Goal: Information Seeking & Learning: Learn about a topic

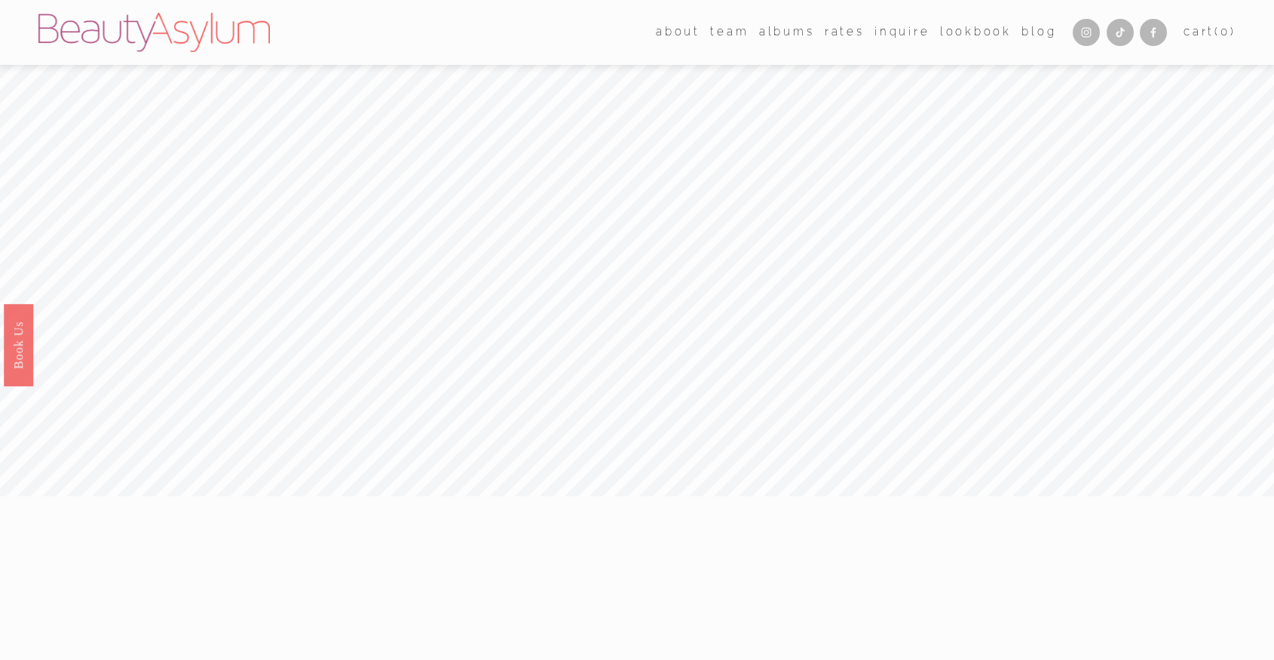
click at [1037, 36] on link "Blog" at bounding box center [1038, 32] width 35 height 23
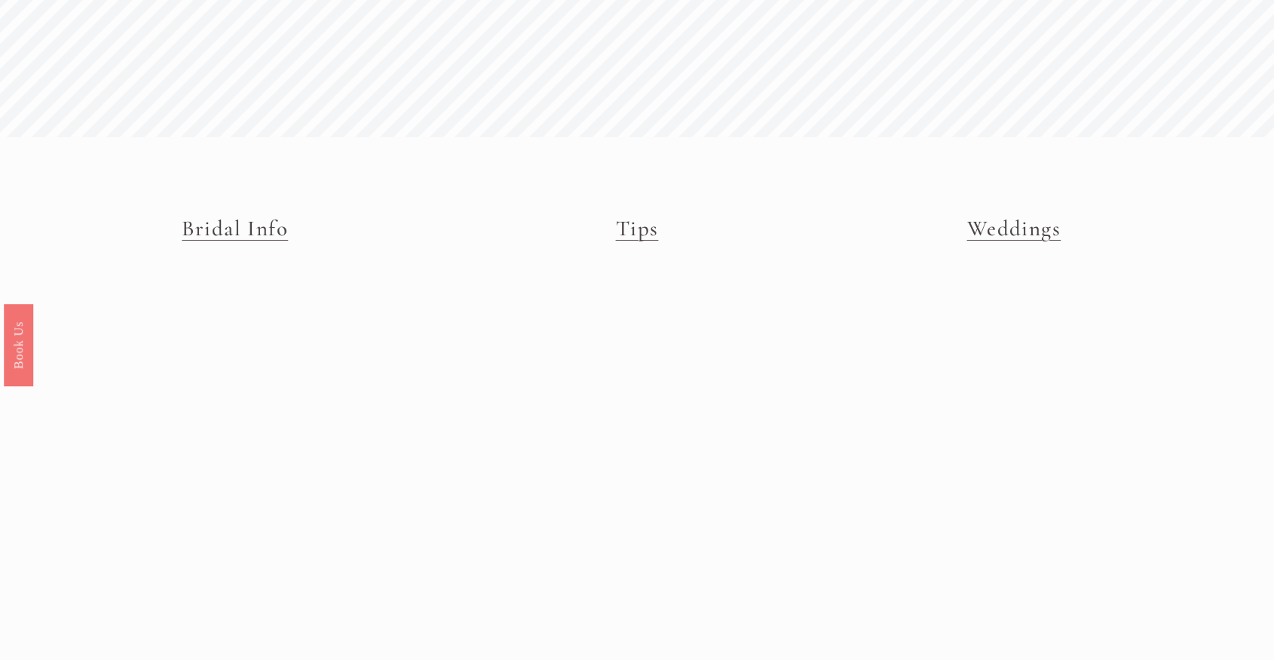
scroll to position [100, 0]
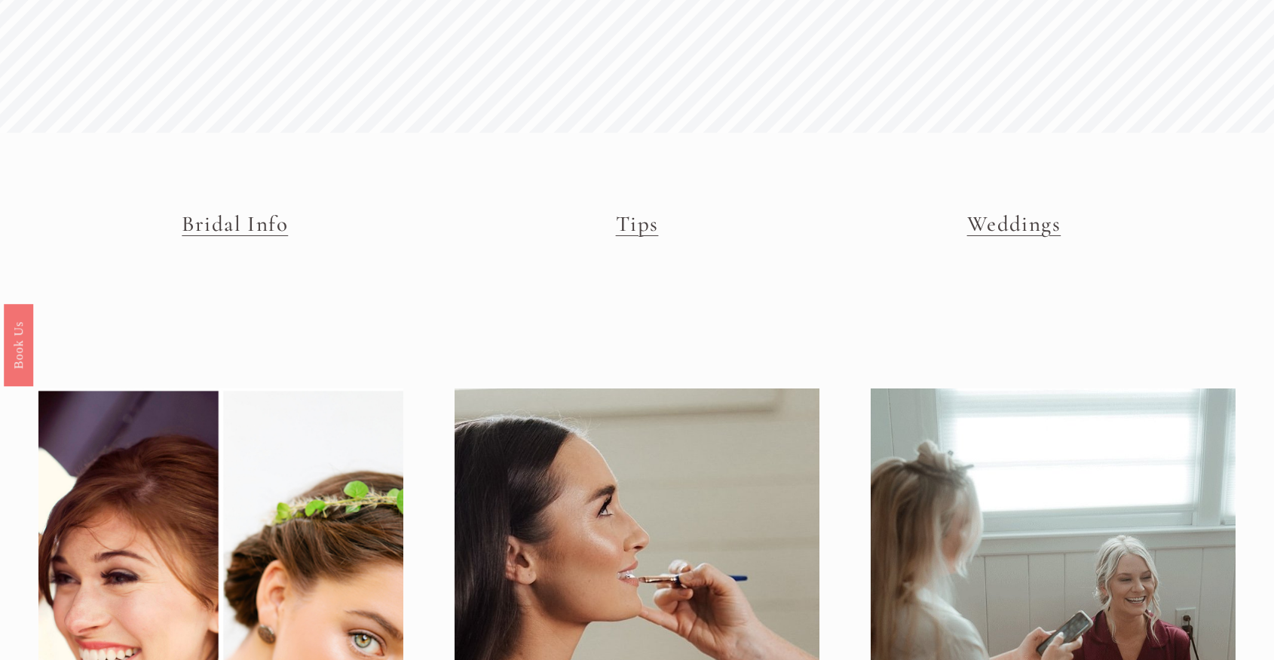
click at [239, 228] on link "Bridal Info" at bounding box center [235, 223] width 106 height 26
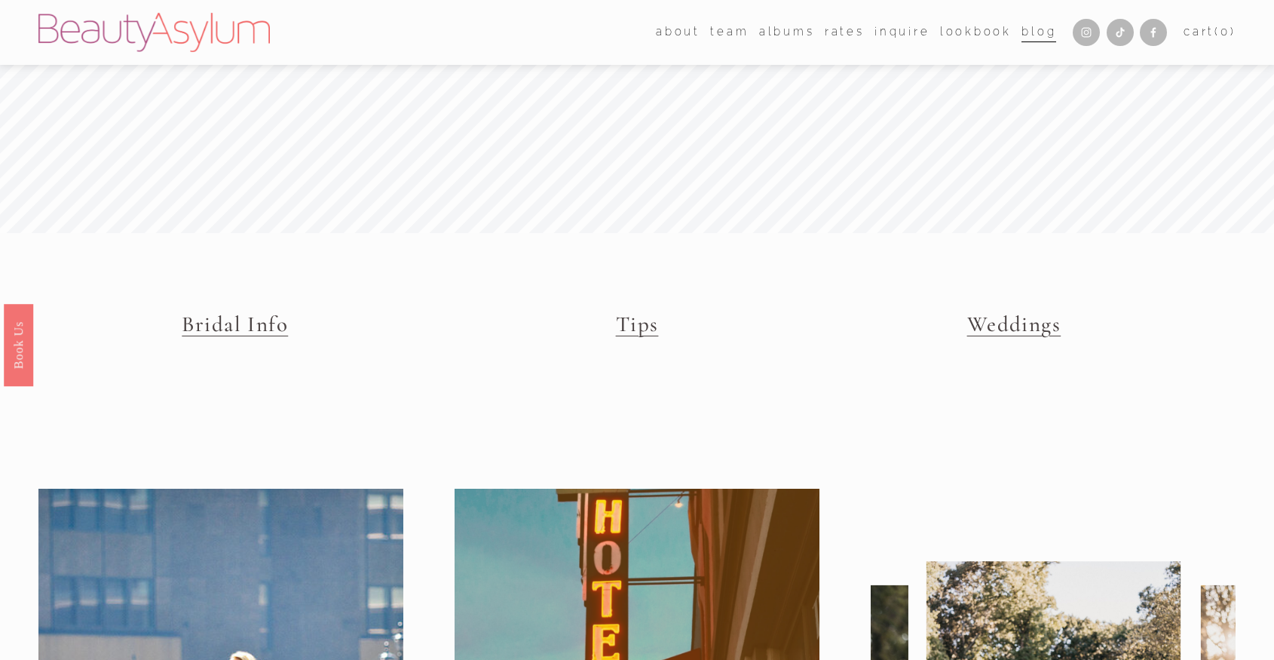
click at [634, 319] on link "Tips" at bounding box center [637, 324] width 43 height 26
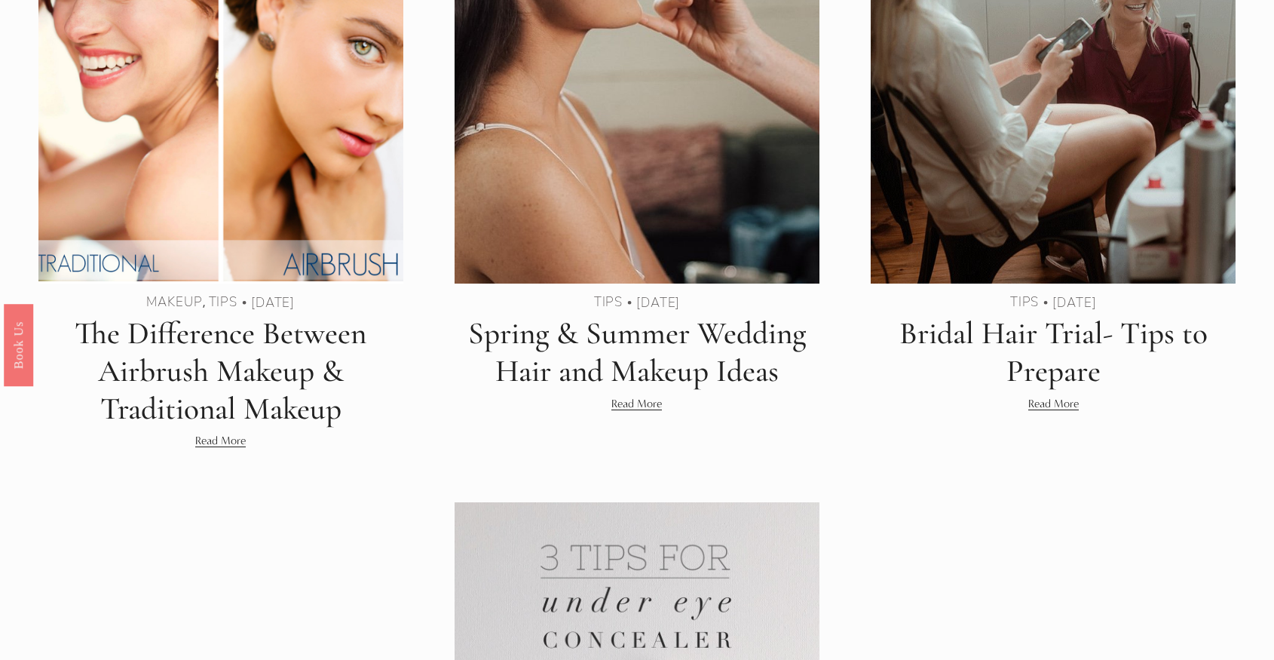
scroll to position [648, 0]
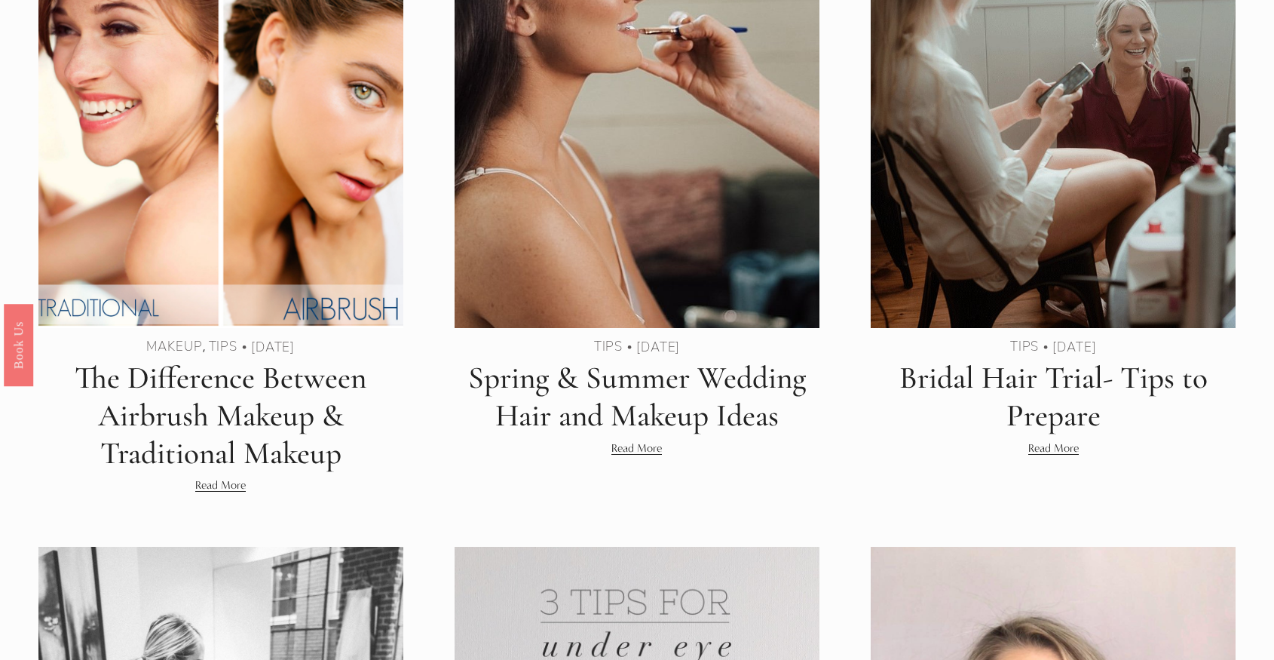
click at [1060, 449] on link "Read More" at bounding box center [1053, 448] width 51 height 18
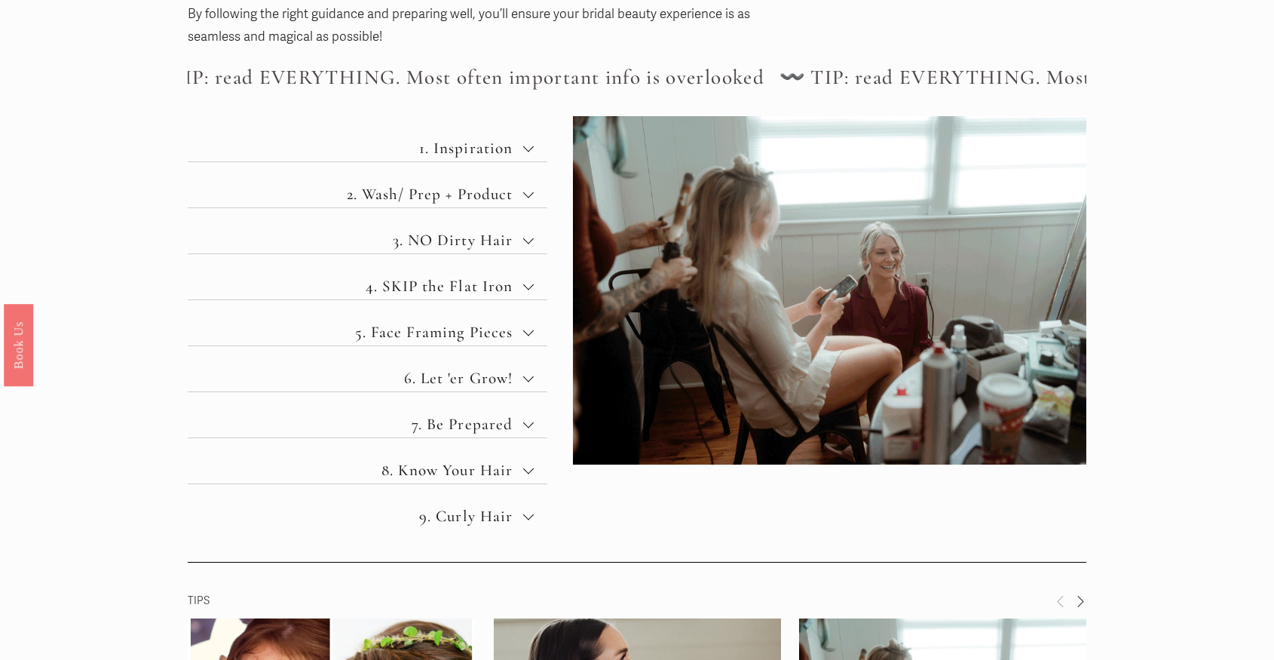
scroll to position [592, 0]
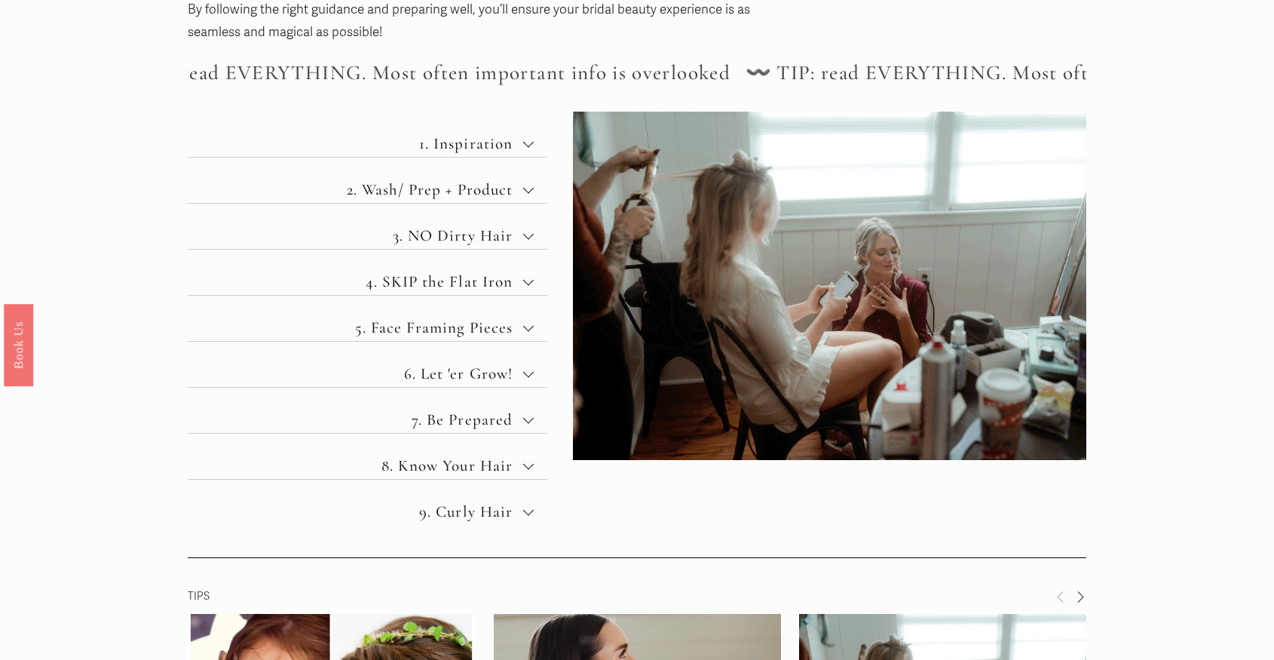
click at [516, 147] on span "1. Inspiration" at bounding box center [373, 143] width 300 height 19
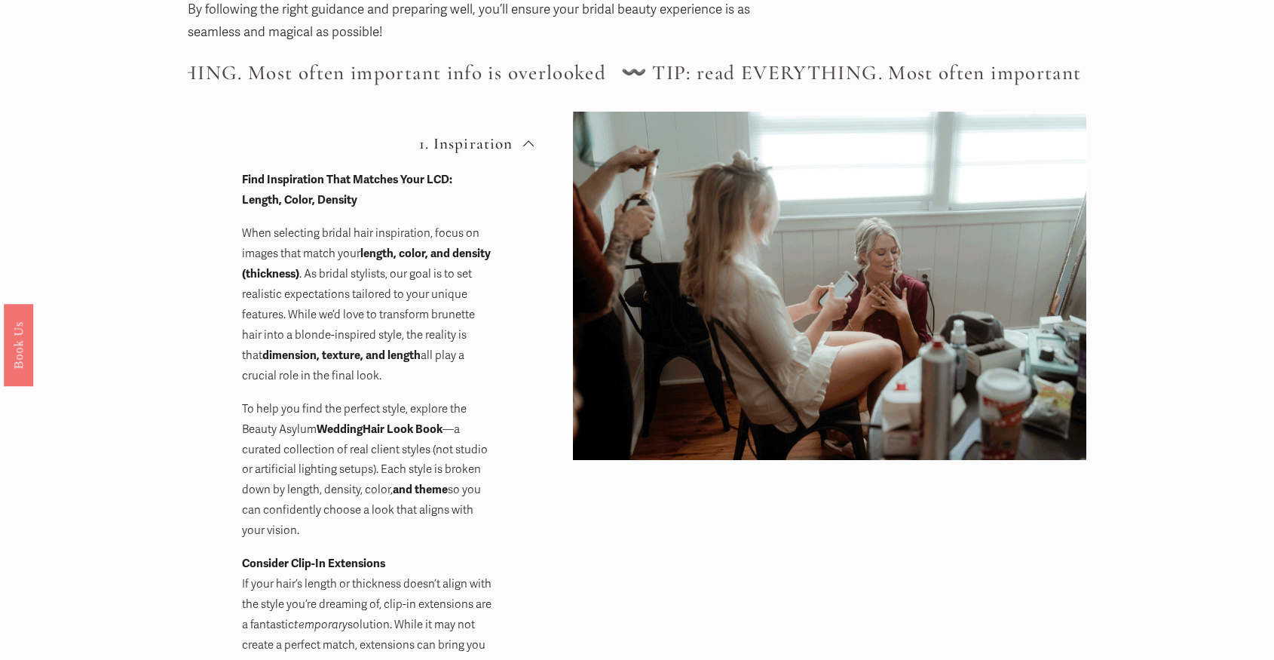
click at [515, 148] on span "1. Inspiration" at bounding box center [373, 143] width 300 height 19
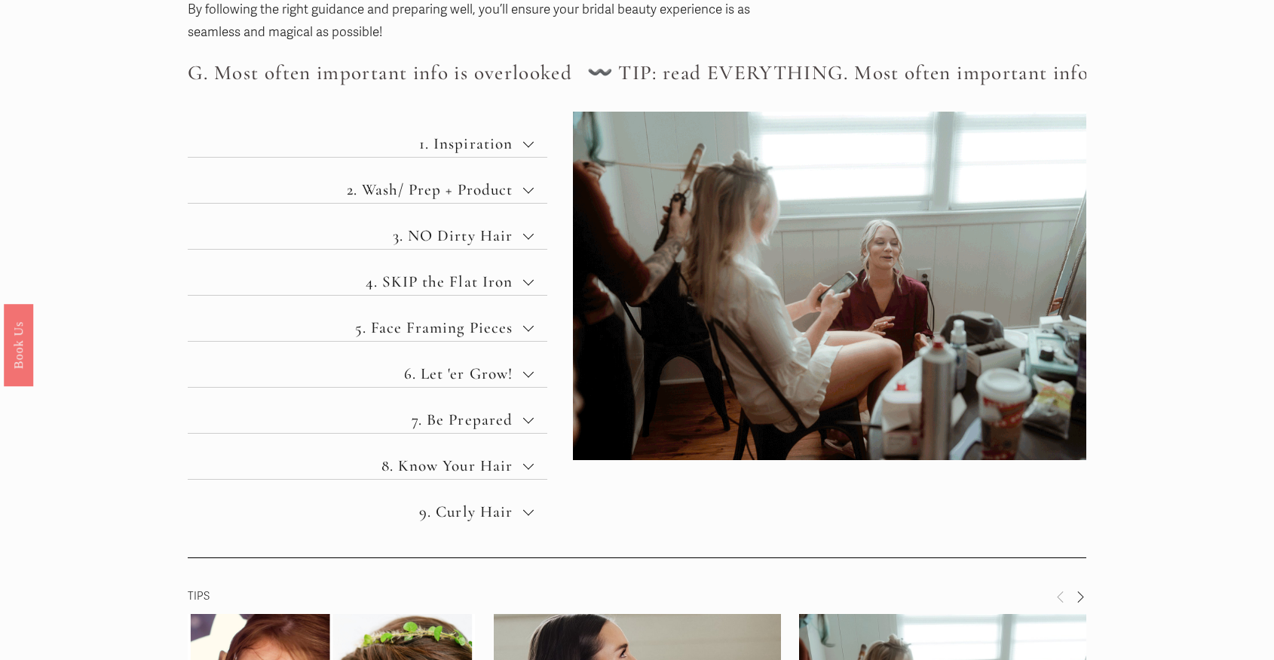
click at [495, 185] on span "2. Wash/ Prep + Product" at bounding box center [373, 189] width 300 height 19
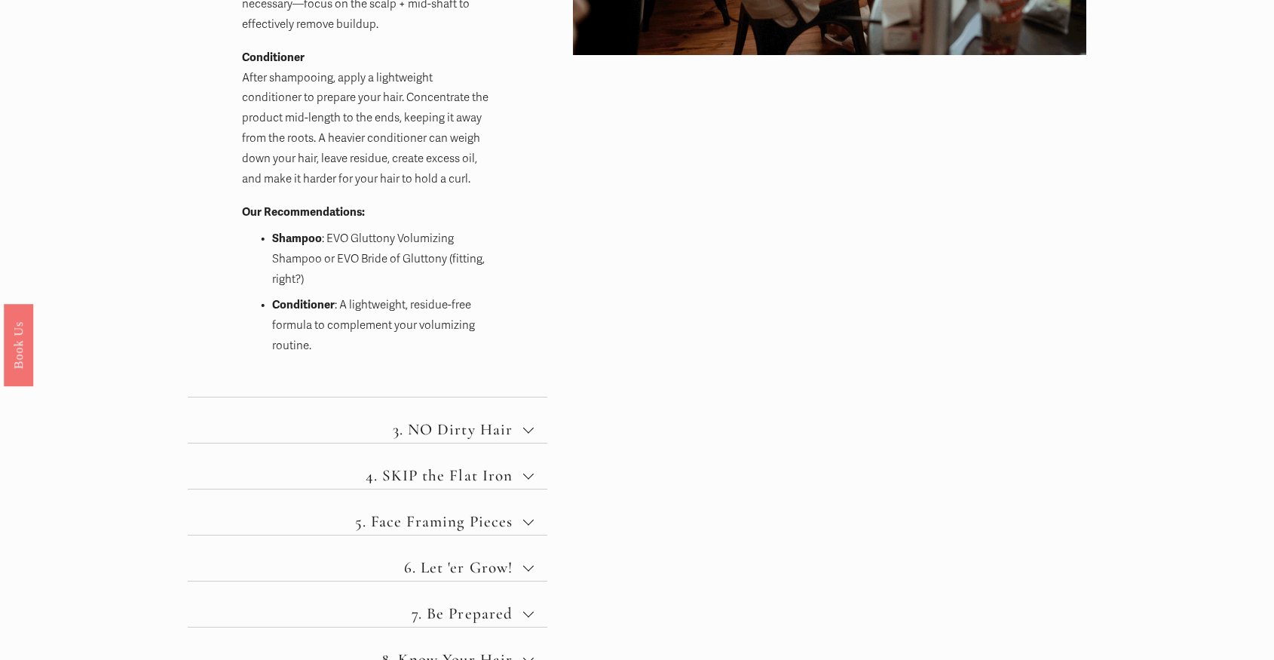
scroll to position [1008, 0]
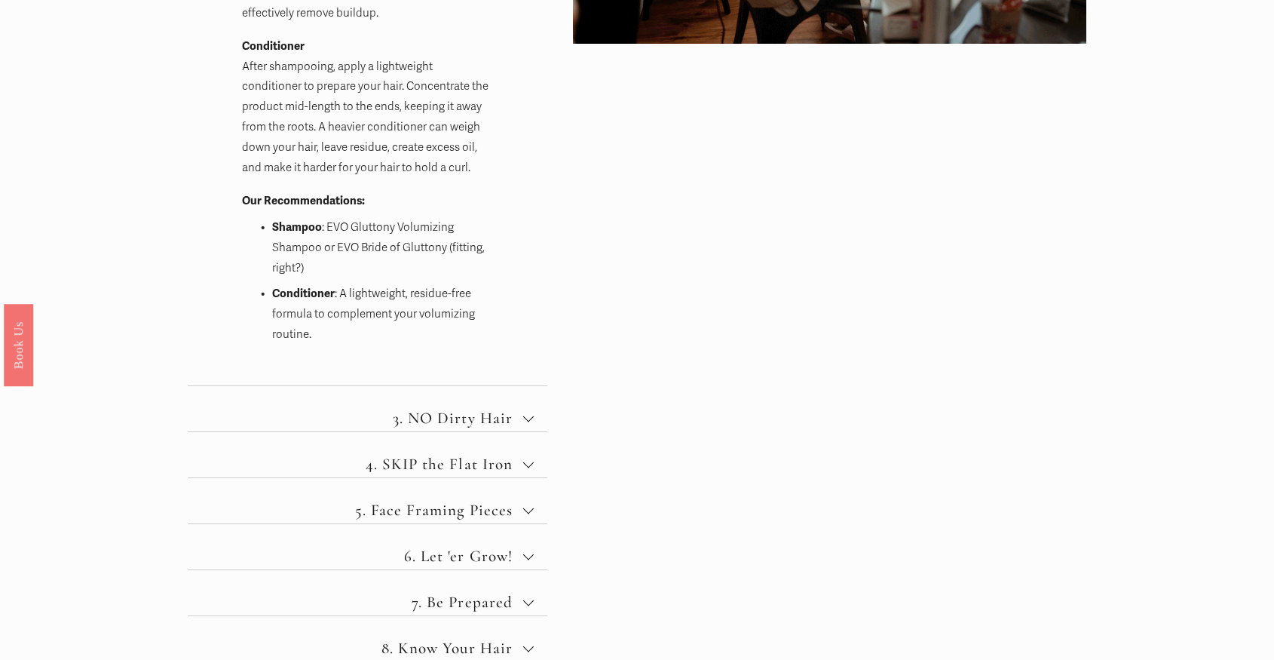
click at [460, 414] on span "3. NO Dirty Hair" at bounding box center [373, 418] width 300 height 19
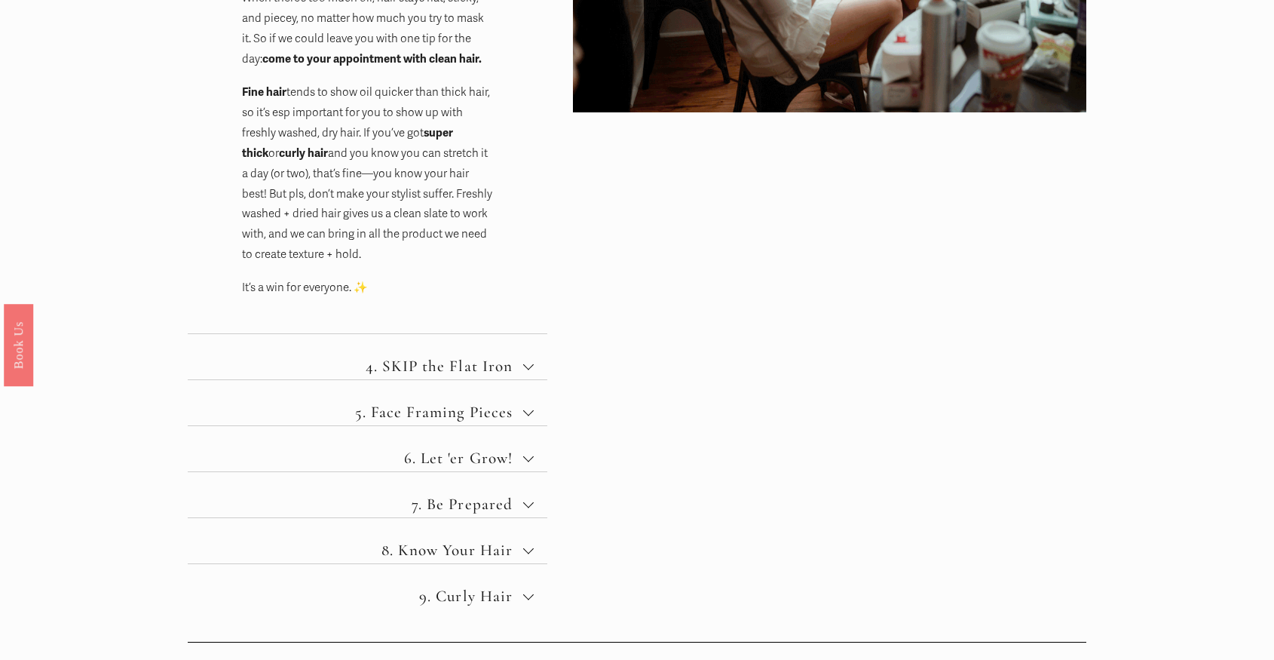
scroll to position [935, 0]
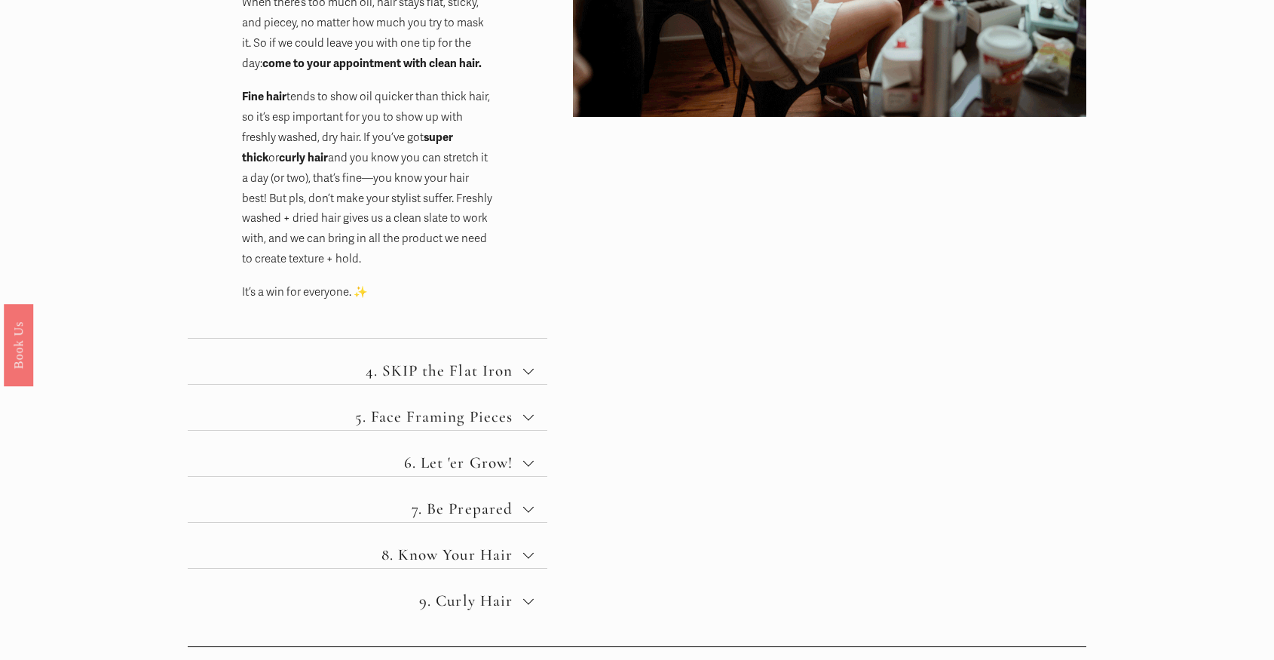
click at [436, 380] on span "4. SKIP the Flat Iron" at bounding box center [373, 370] width 300 height 19
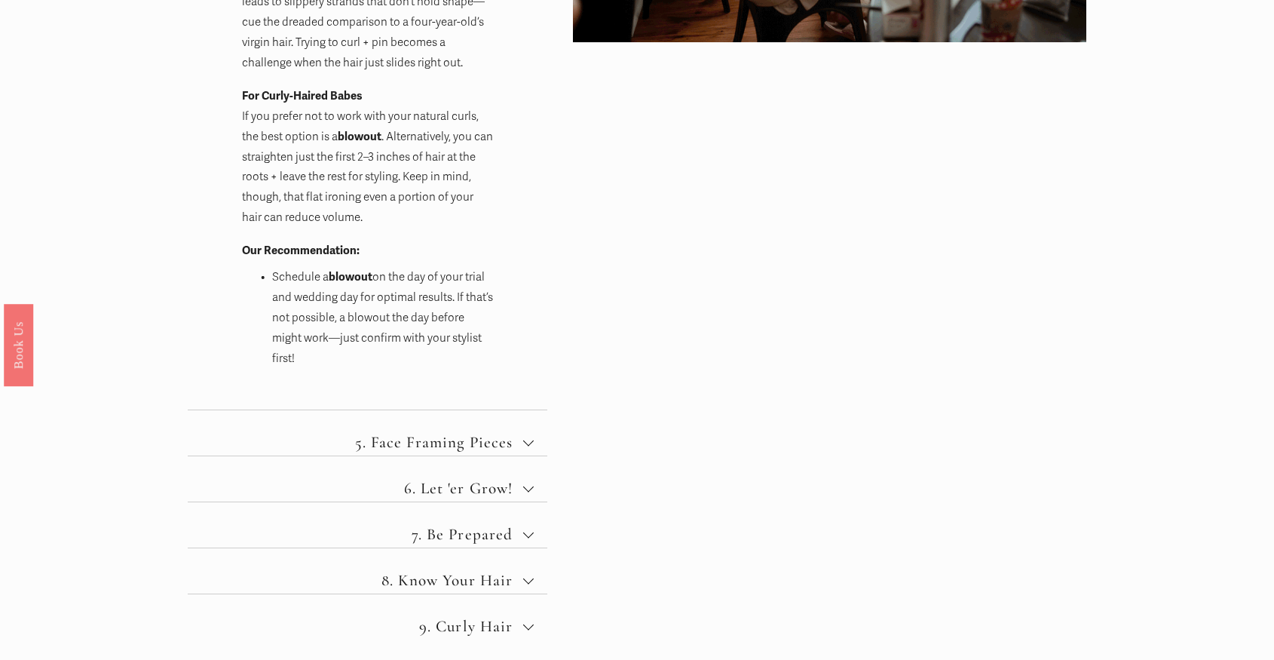
scroll to position [1011, 0]
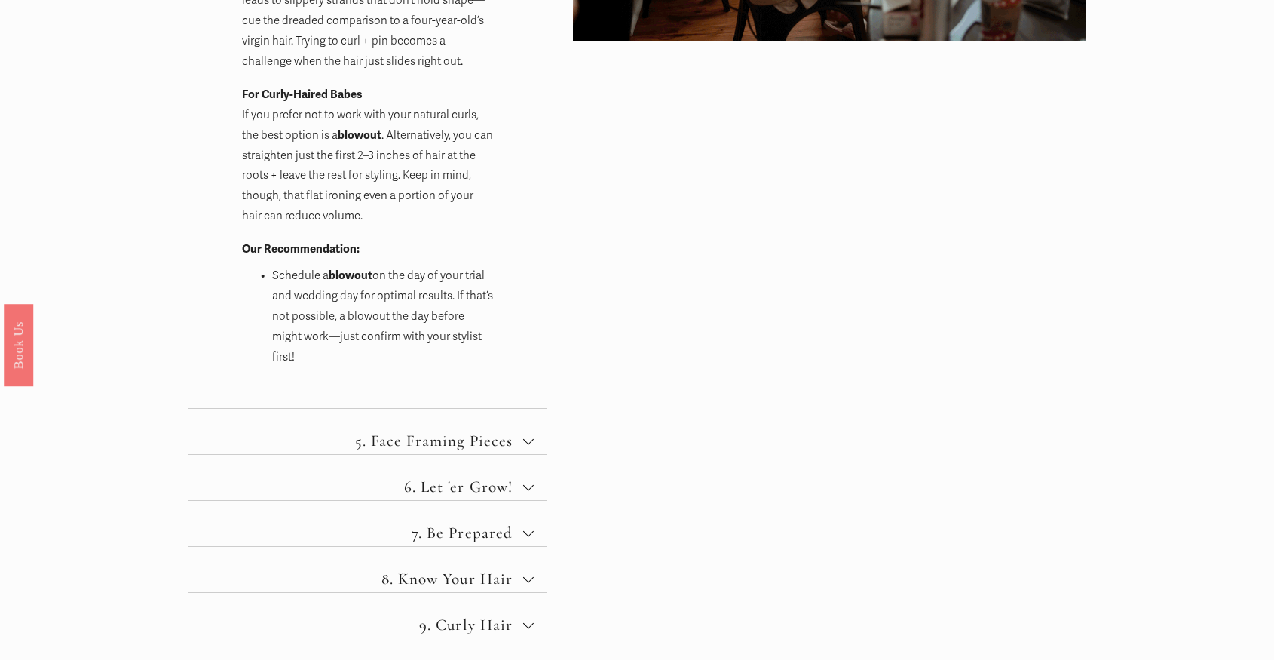
click at [441, 449] on span "5. Face Framing Pieces" at bounding box center [373, 440] width 300 height 19
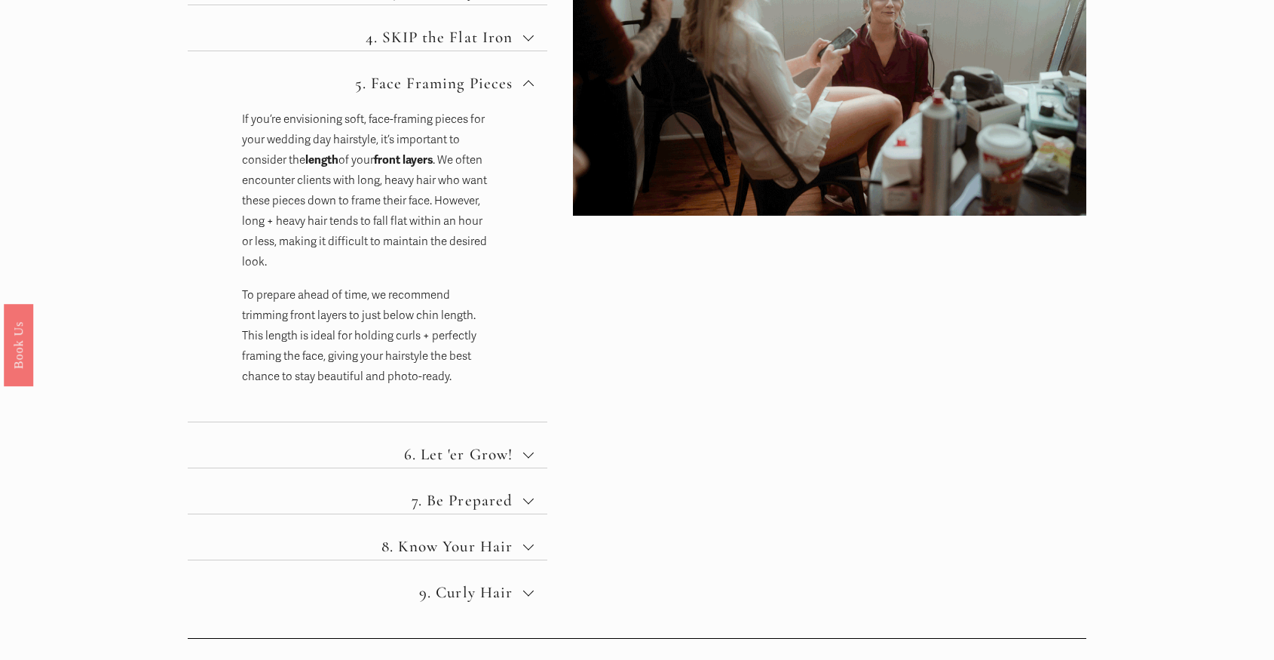
scroll to position [881, 0]
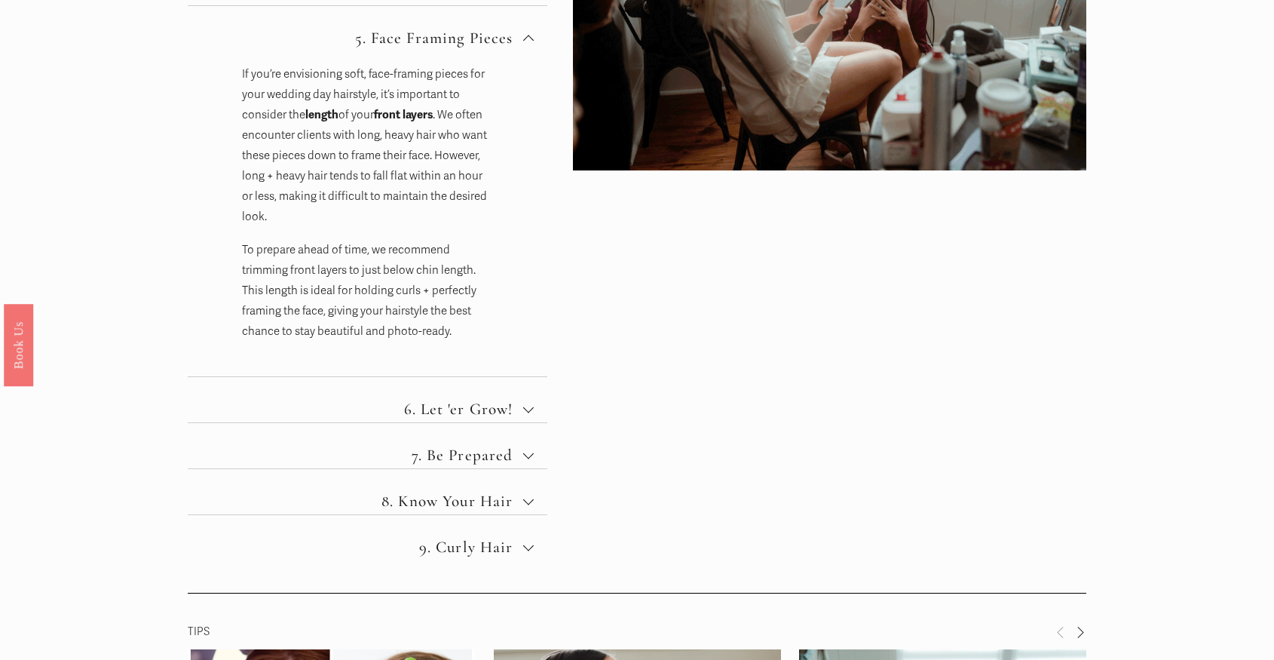
click at [470, 413] on span "6. Let 'er Grow!" at bounding box center [373, 409] width 300 height 19
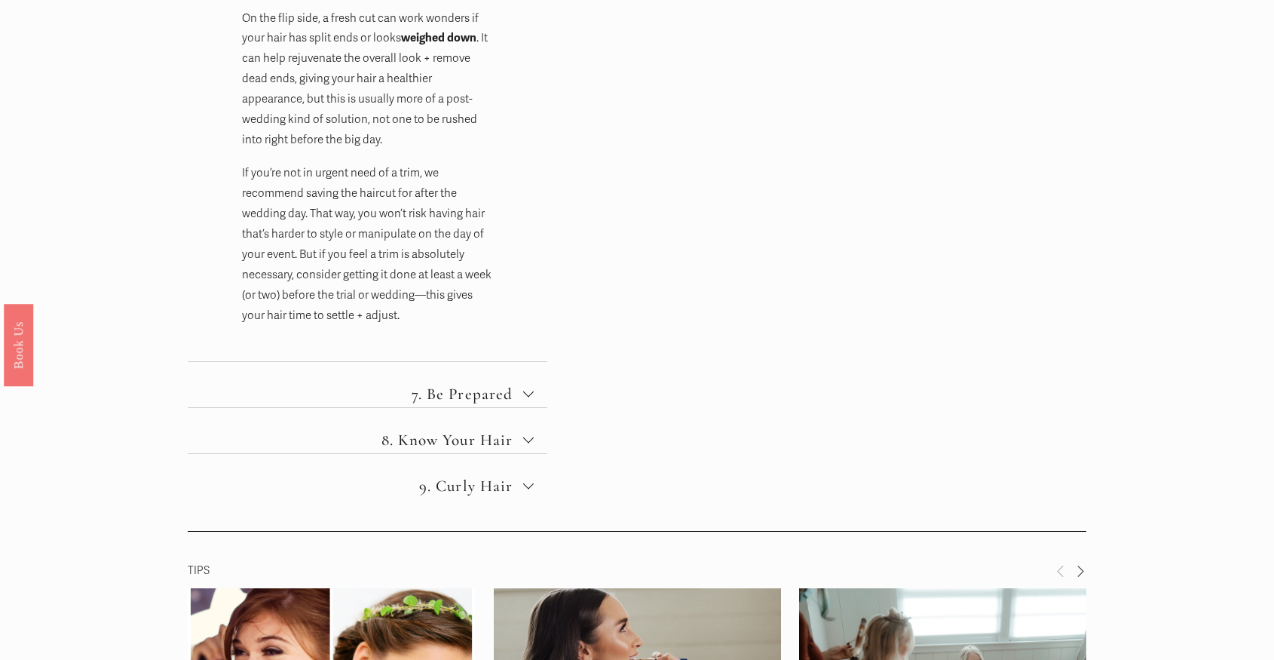
scroll to position [1242, 0]
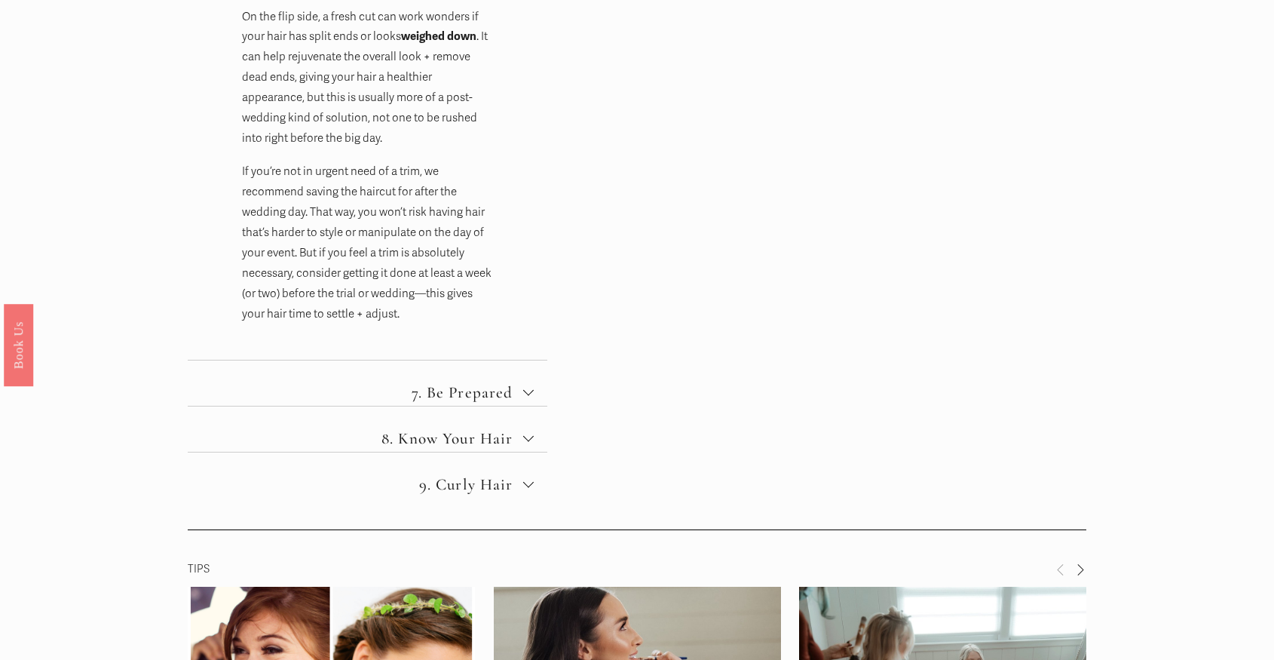
click at [477, 386] on button "7. Be Prepared" at bounding box center [368, 382] width 360 height 45
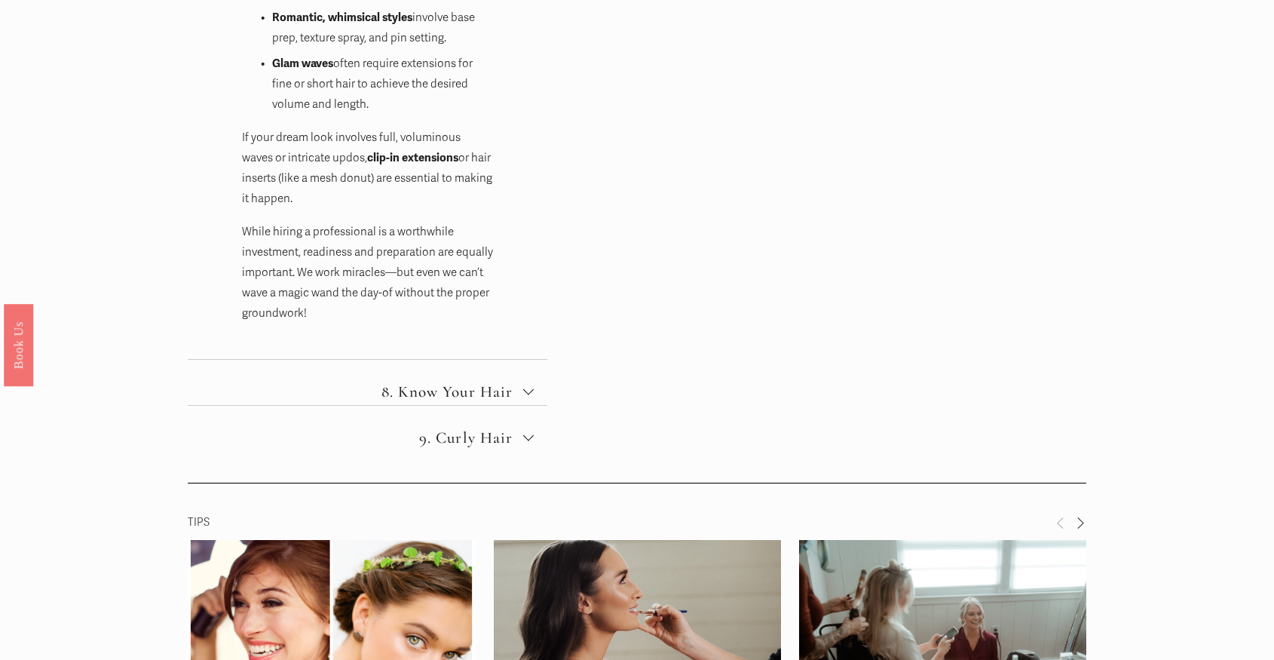
scroll to position [1407, 0]
click at [477, 450] on button "9. Curly Hair" at bounding box center [368, 427] width 360 height 45
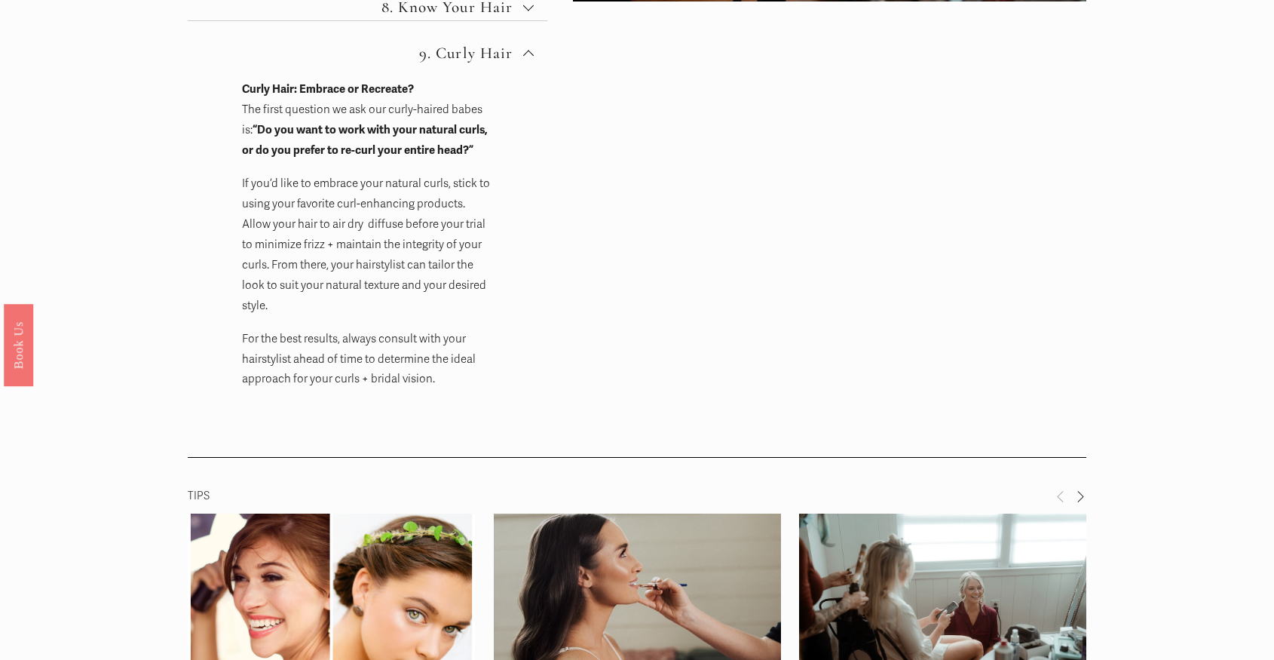
scroll to position [1051, 0]
click at [448, 62] on span "9. Curly Hair" at bounding box center [373, 52] width 300 height 19
